Goal: Information Seeking & Learning: Learn about a topic

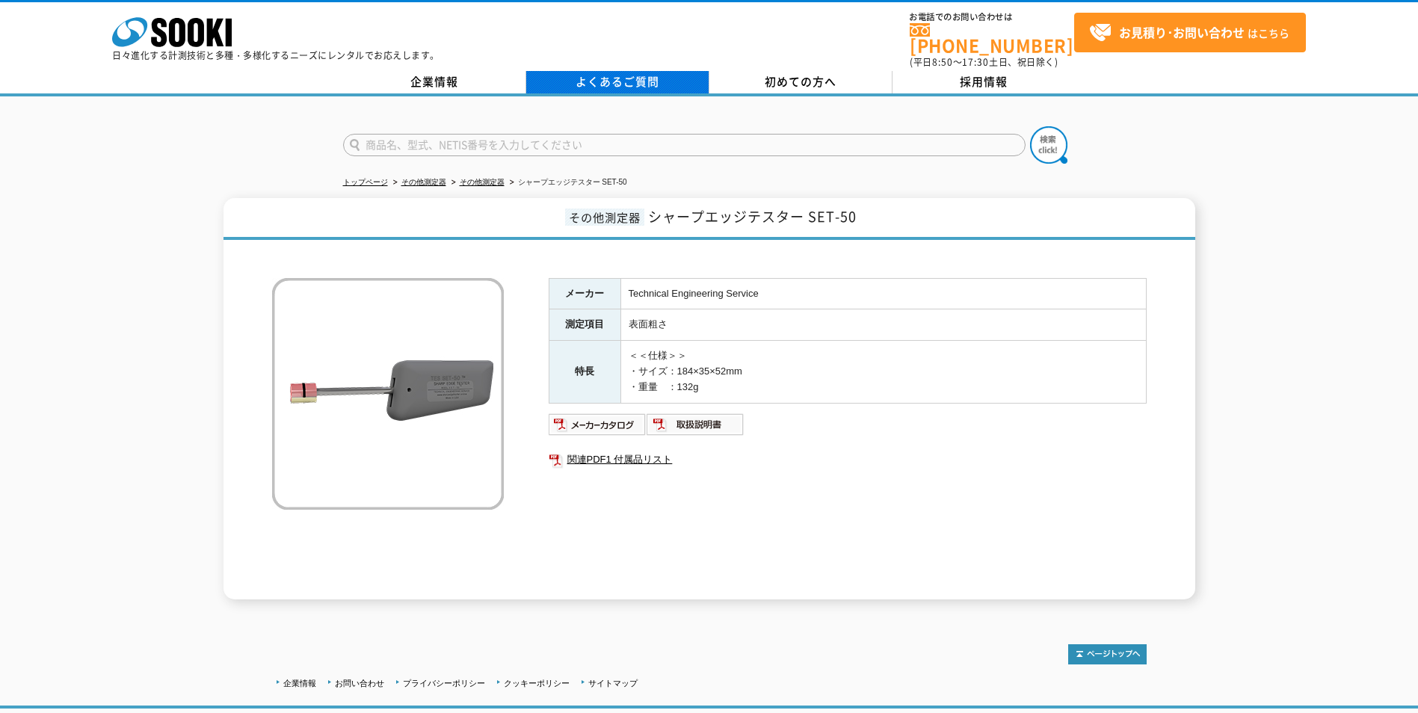
click at [677, 73] on link "よくあるご質問" at bounding box center [617, 82] width 183 height 22
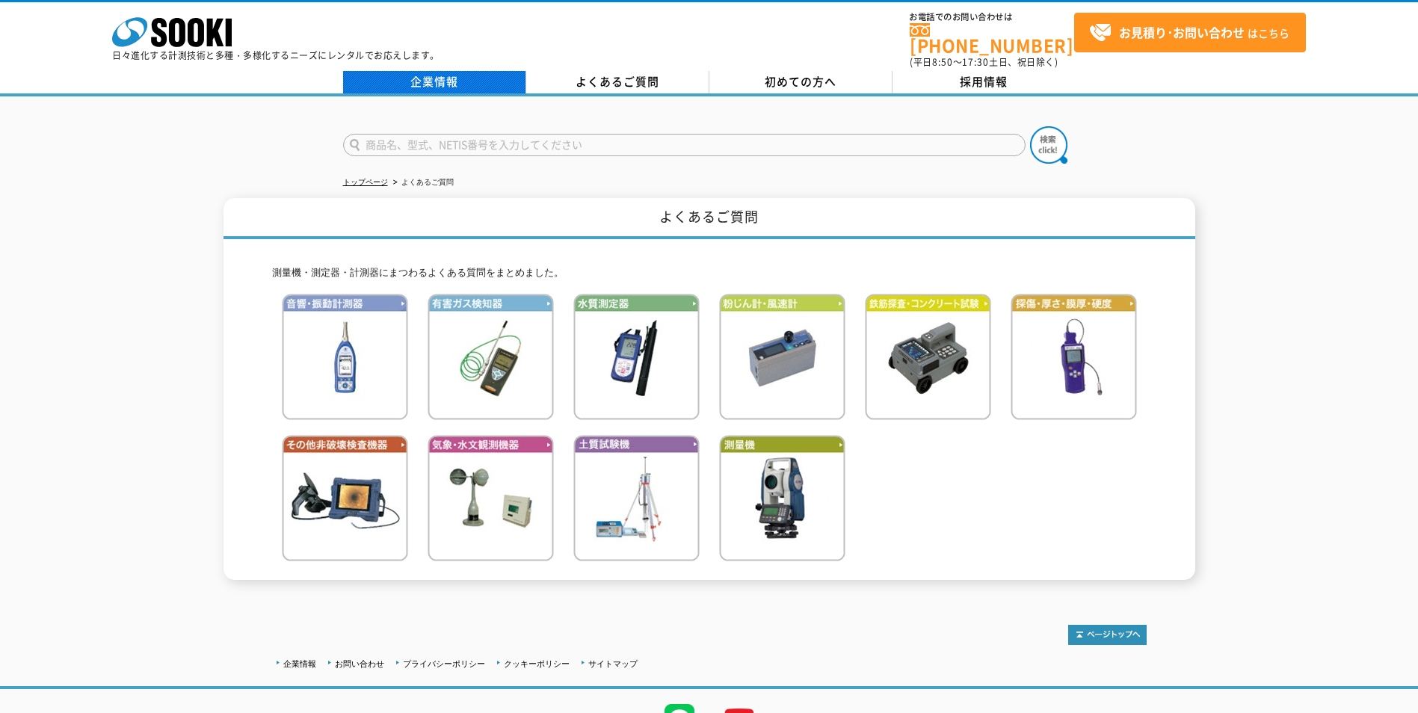
click at [432, 71] on link "企業情報" at bounding box center [434, 82] width 183 height 22
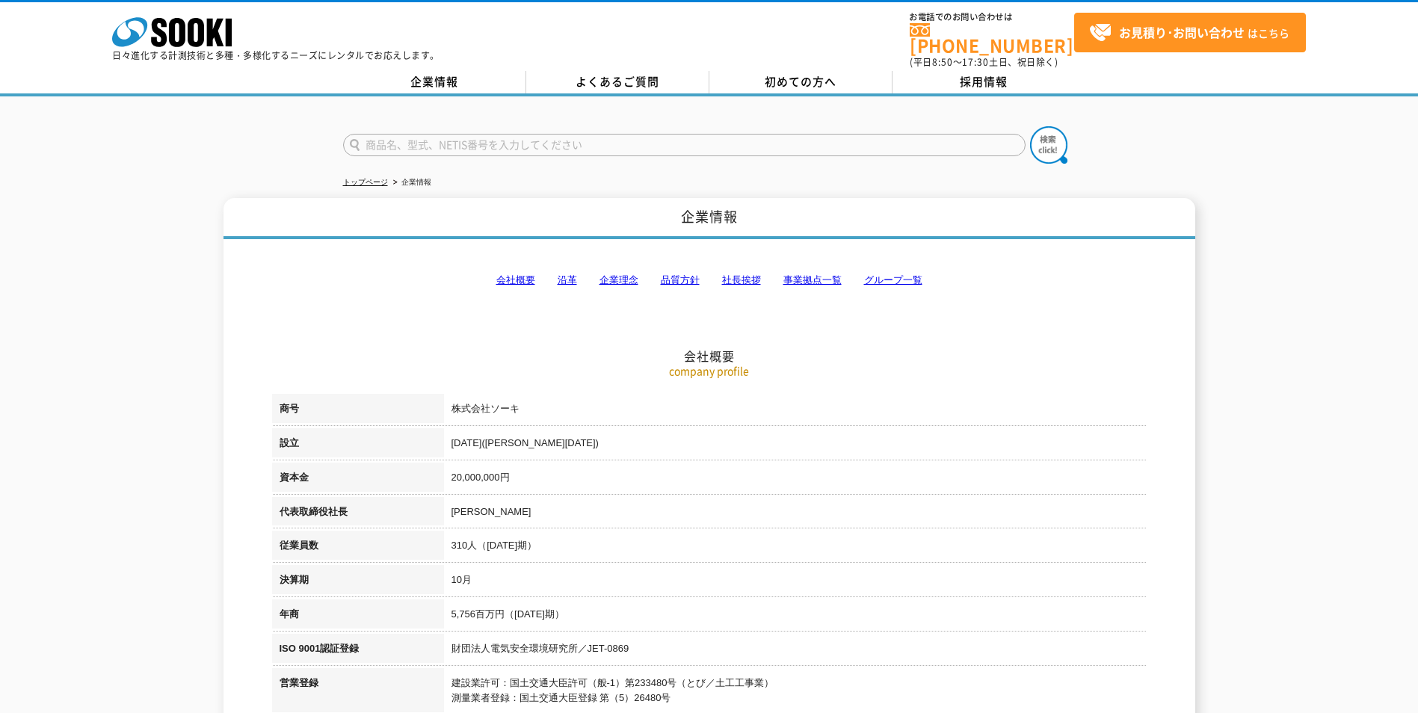
scroll to position [299, 0]
